Goal: Contribute content

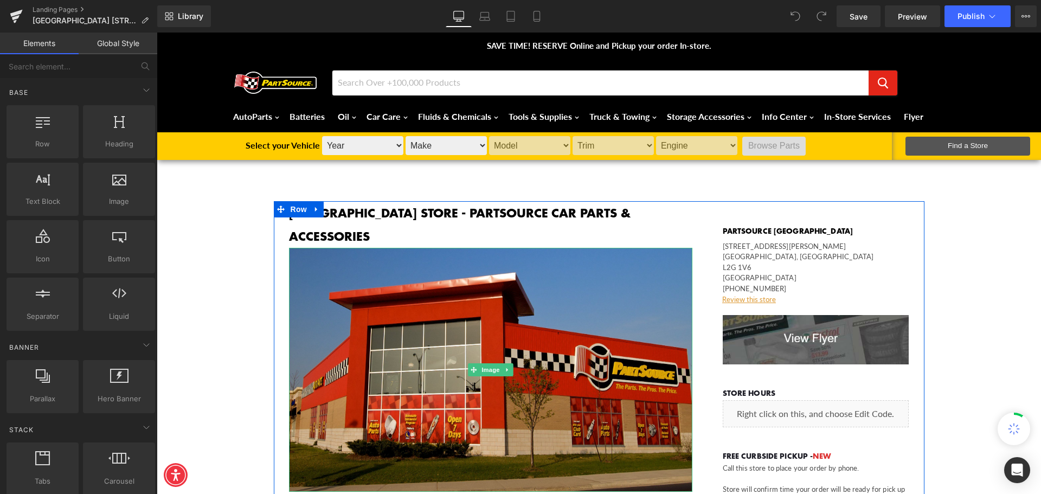
scroll to position [163, 0]
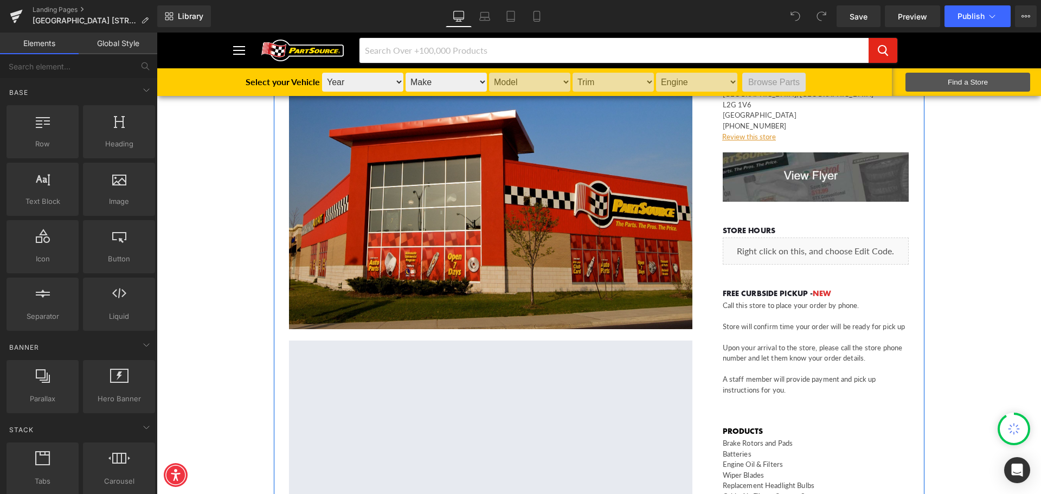
click at [798, 253] on div "Liquid" at bounding box center [815, 250] width 186 height 27
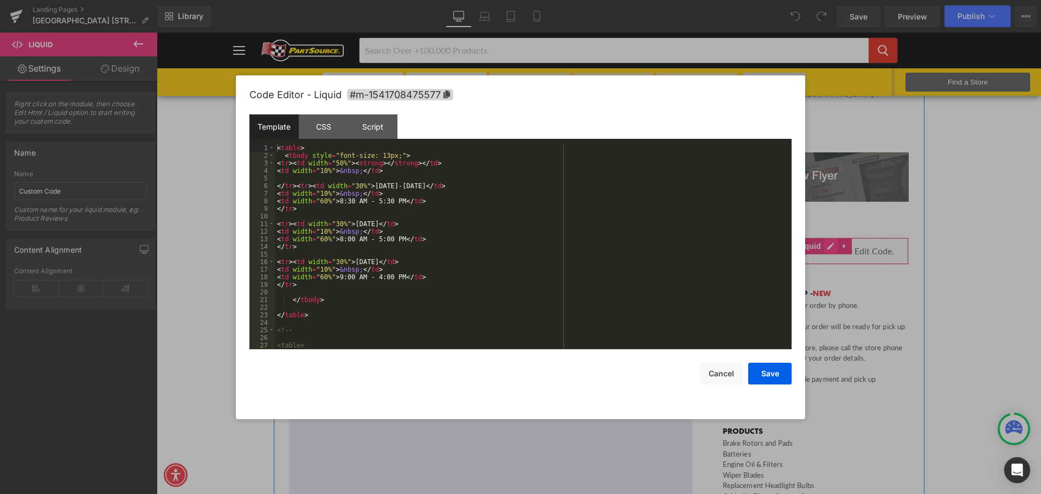
click at [825, 247] on div "Liquid" at bounding box center [815, 250] width 186 height 27
click at [373, 201] on div "< table > < tbody style = "font-size: 13px;" > < tr > < td width = "50%" > < st…" at bounding box center [531, 254] width 512 height 220
click at [347, 201] on div "< table > < tbody style = "font-size: 13px;" > < tr > < td width = "50%" > < st…" at bounding box center [531, 254] width 512 height 220
click at [751, 371] on button "Save" at bounding box center [769, 374] width 43 height 22
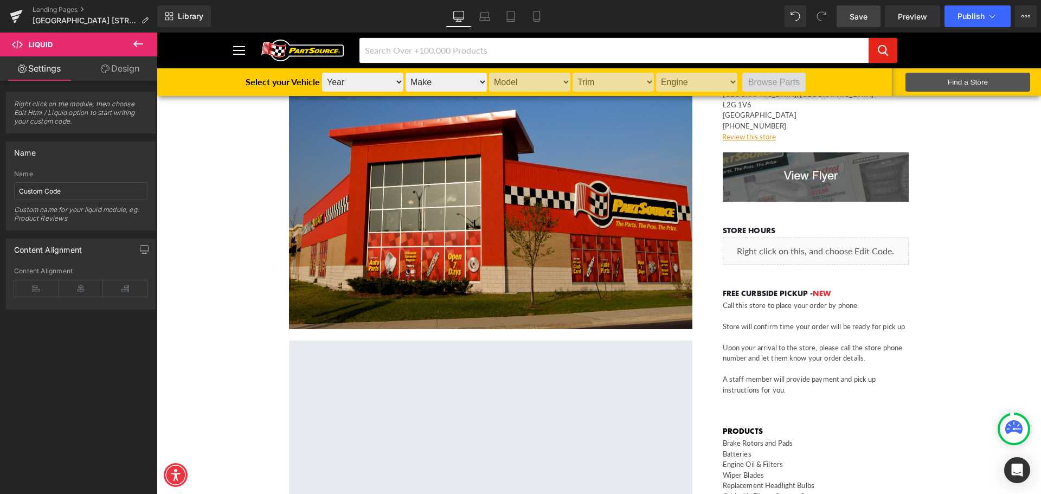
click at [855, 22] on span "Save" at bounding box center [858, 16] width 18 height 11
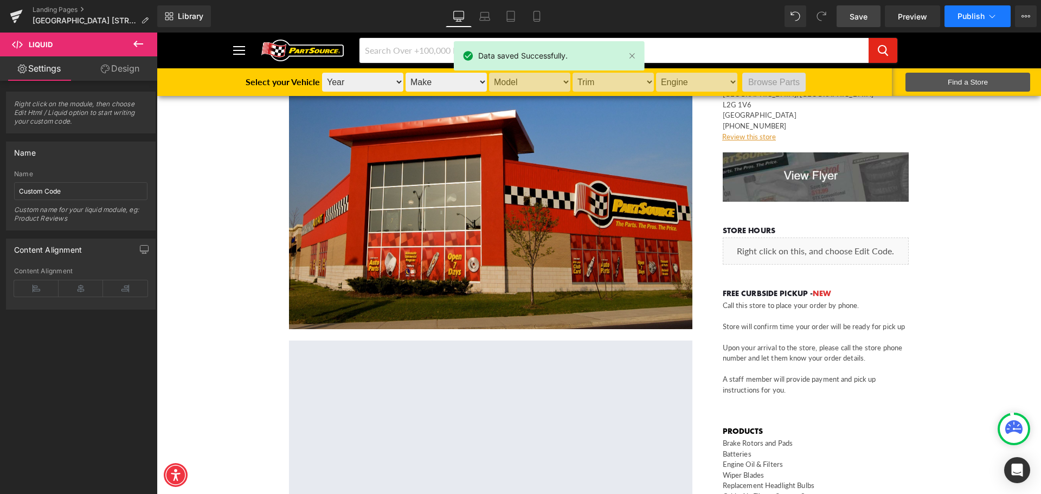
click at [970, 14] on span "Publish" at bounding box center [970, 16] width 27 height 9
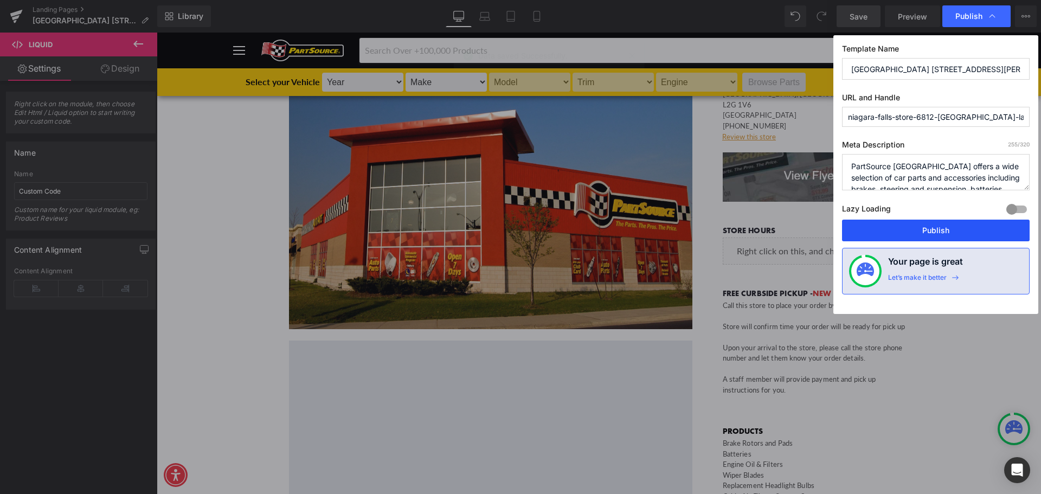
click at [940, 226] on button "Publish" at bounding box center [936, 230] width 188 height 22
